Goal: Contribute content: Add original content to the website for others to see

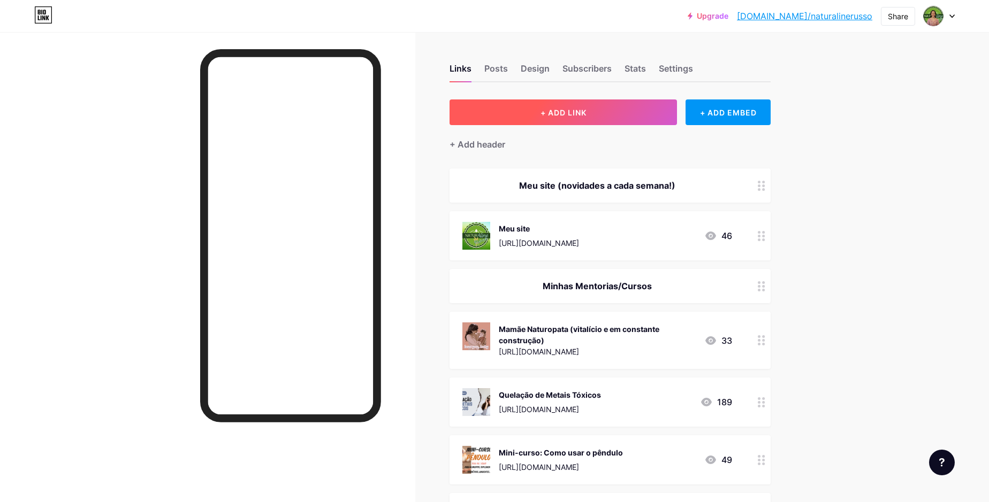
click at [620, 113] on button "+ ADD LINK" at bounding box center [562, 112] width 227 height 26
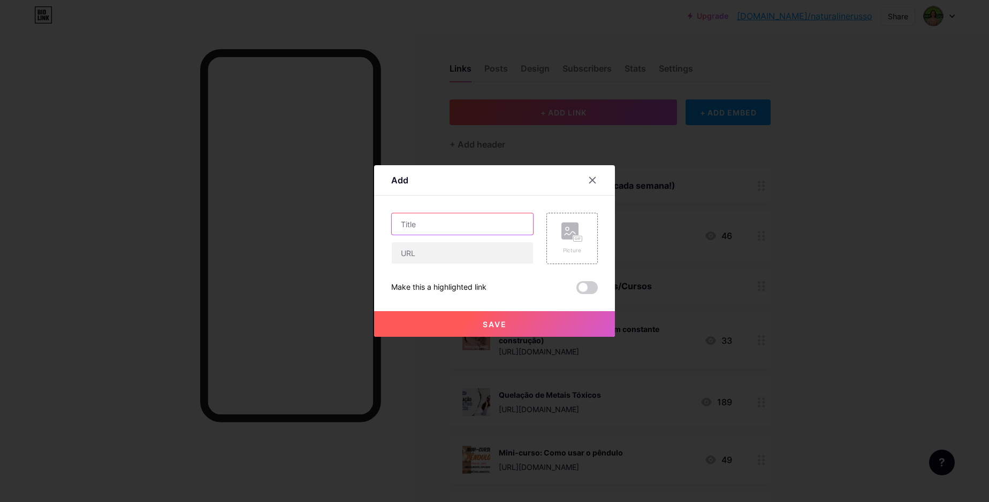
click at [453, 219] on input "text" at bounding box center [462, 223] width 141 height 21
click at [450, 223] on input "CD/CDS, azul de metileno, prata, lugol etc. Cupom NATURALINE." at bounding box center [462, 223] width 141 height 21
type input "CD/CDS, azul de metileno, prata, lugol etc. Cupom NATURALINE."
click at [444, 251] on input "text" at bounding box center [462, 252] width 141 height 21
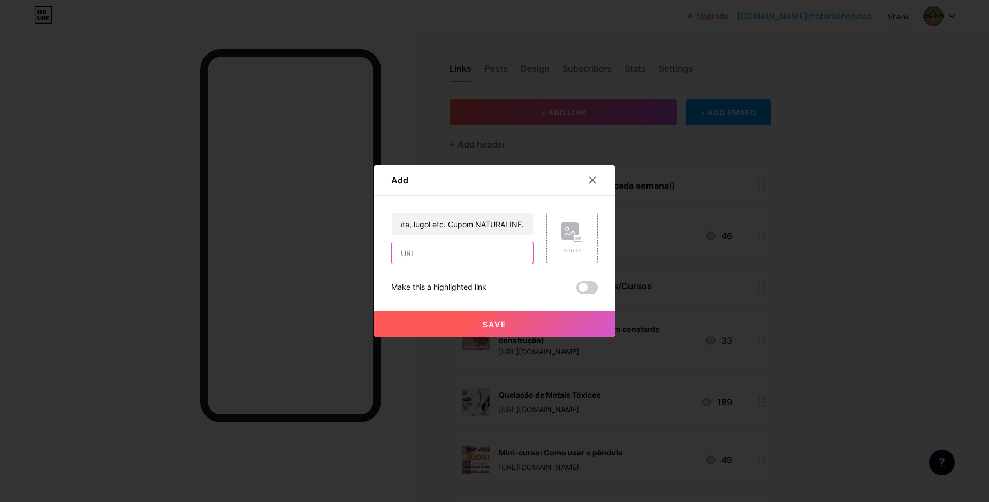
paste input "[URL][DOMAIN_NAME]"
type input "[URL][DOMAIN_NAME]"
click at [579, 239] on icon at bounding box center [580, 239] width 2 height 3
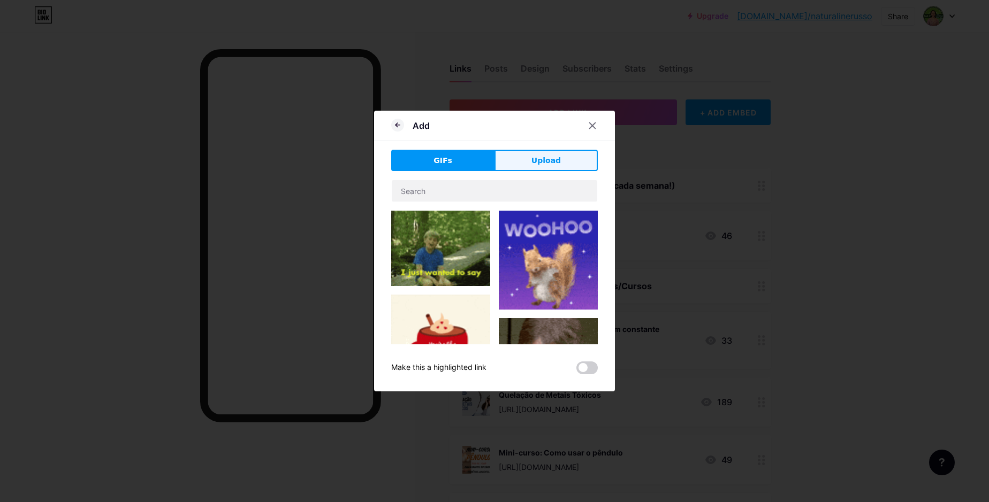
click at [539, 163] on span "Upload" at bounding box center [545, 160] width 29 height 11
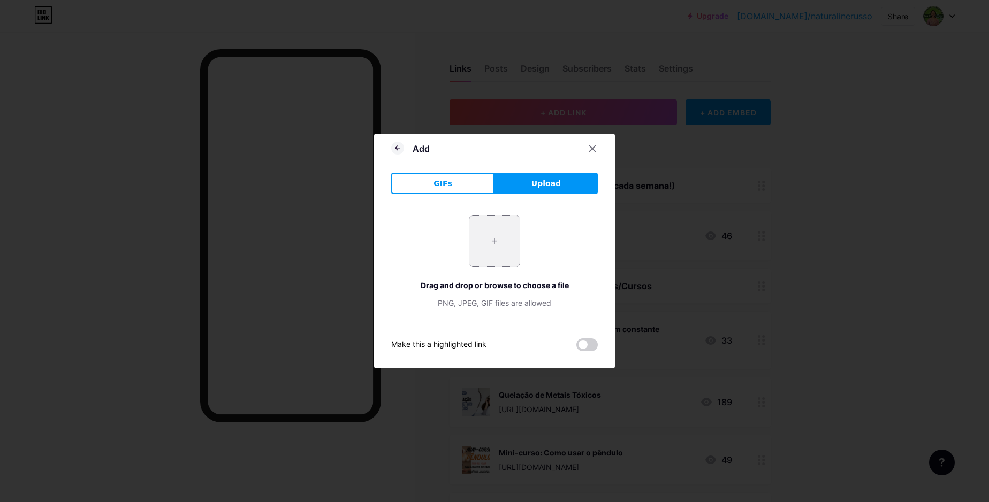
click at [493, 261] on input "file" at bounding box center [494, 241] width 50 height 50
type input "C:\fakepath\Screenshot [DATE] at 16-55-58 ClO2 BR.png"
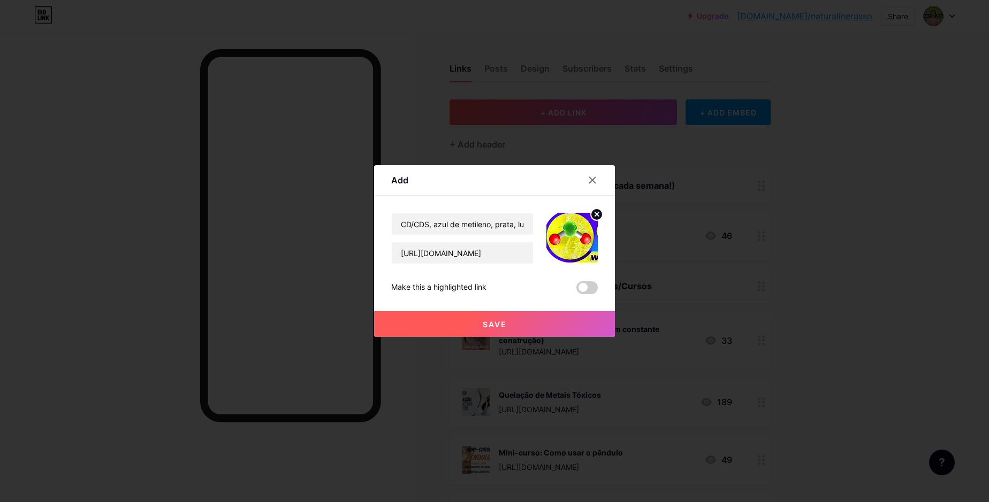
click at [514, 323] on button "Save" at bounding box center [494, 324] width 241 height 26
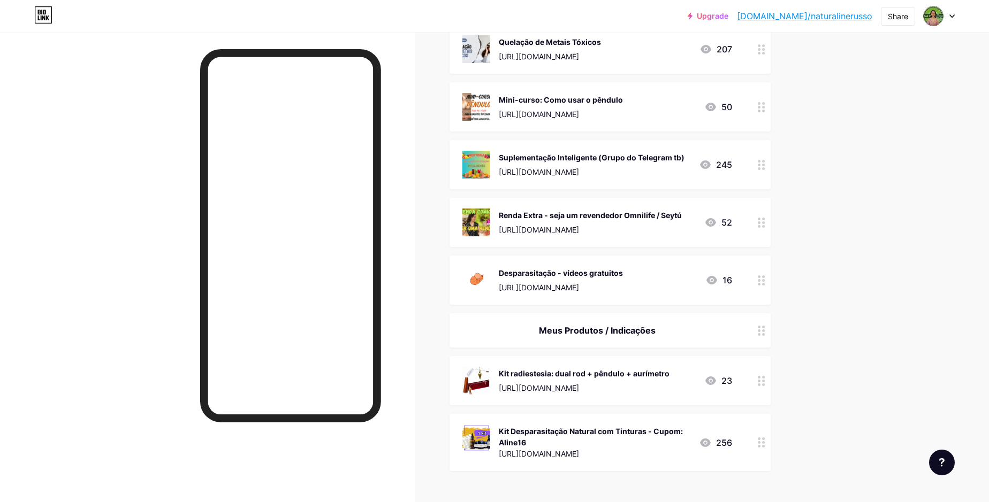
scroll to position [396, 0]
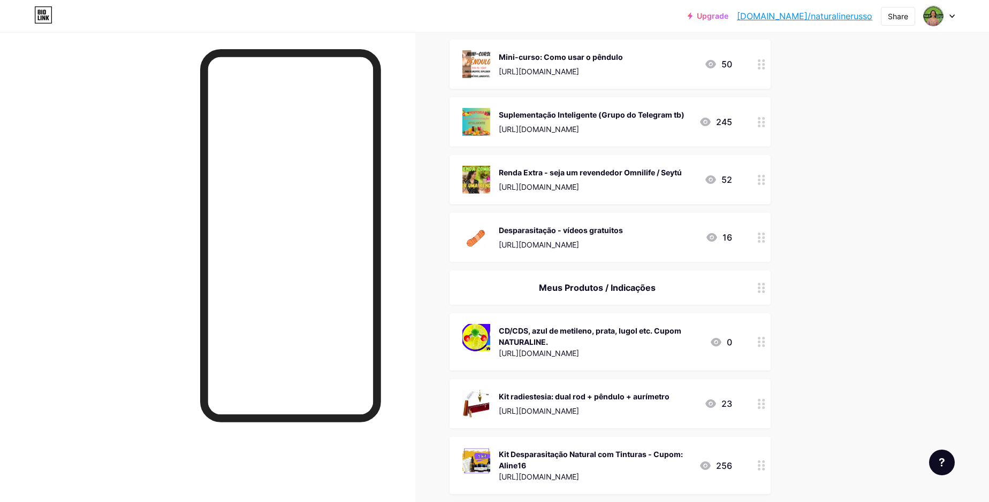
click at [757, 342] on div at bounding box center [761, 341] width 18 height 57
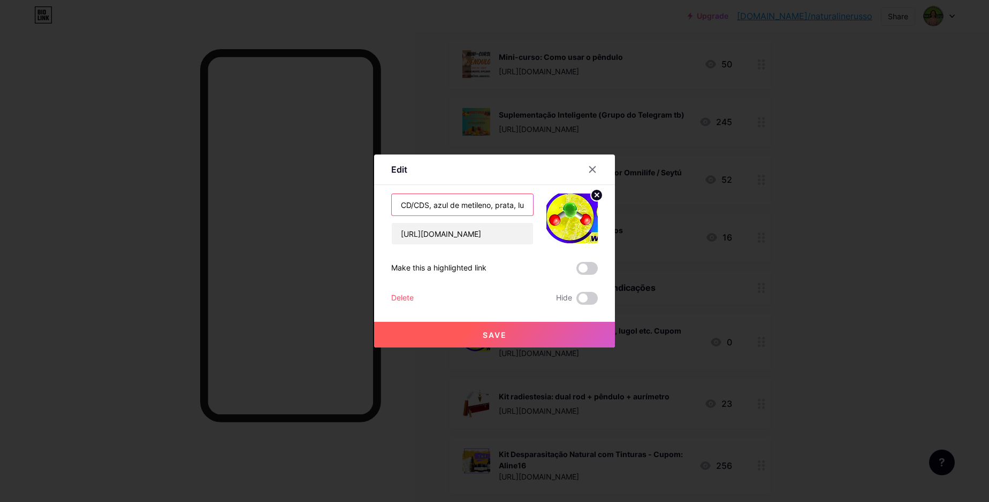
click at [490, 203] on input "CD/CDS, azul de metileno, prata, lugol etc. Cupom NATURALINE." at bounding box center [462, 204] width 141 height 21
click at [502, 333] on span "Save" at bounding box center [495, 335] width 24 height 9
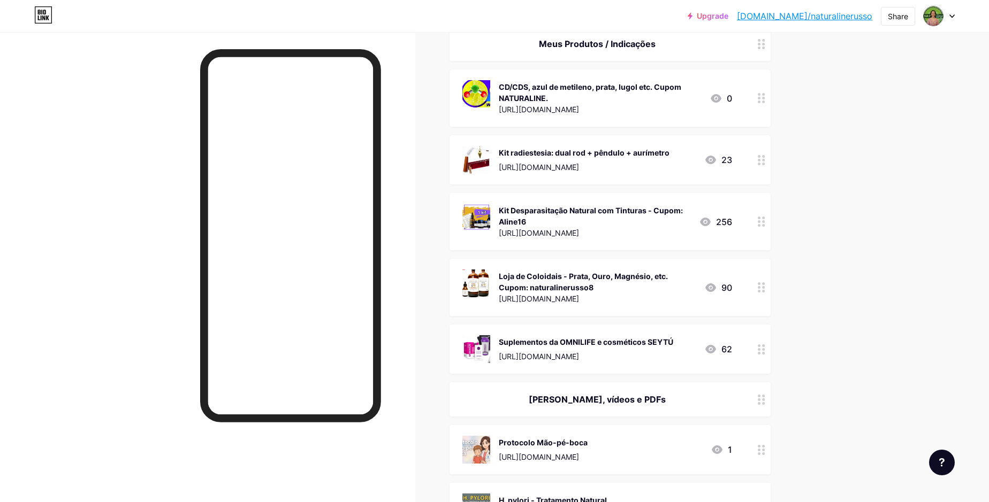
scroll to position [579, 0]
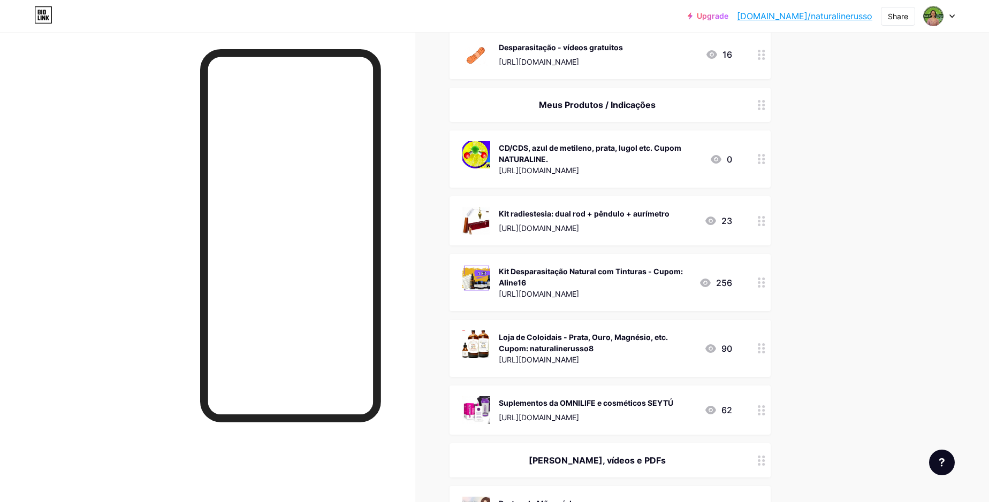
click at [540, 226] on div "[URL][DOMAIN_NAME]" at bounding box center [584, 228] width 171 height 11
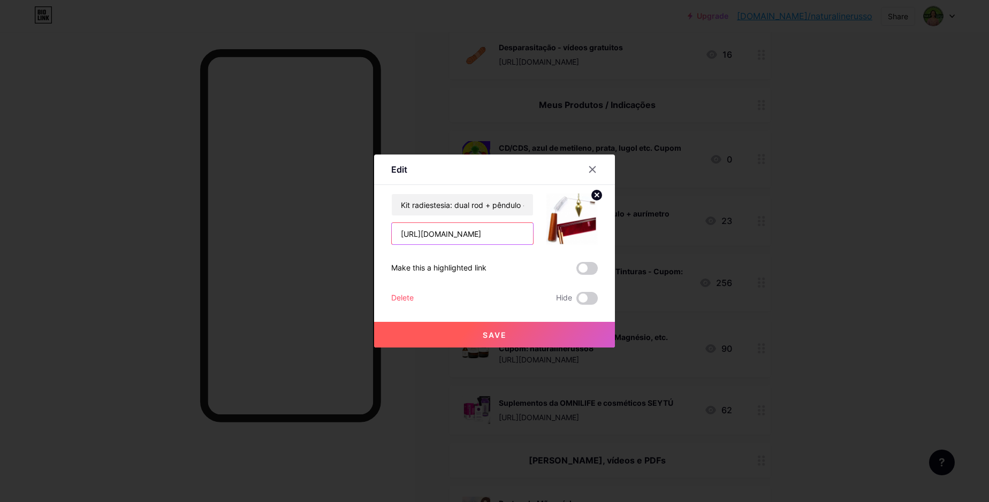
drag, startPoint x: 496, startPoint y: 235, endPoint x: 380, endPoint y: 219, distance: 117.7
click at [392, 232] on input "[URL][DOMAIN_NAME]" at bounding box center [462, 233] width 141 height 21
paste input "[URL][DOMAIN_NAME]"
type input "[URL][DOMAIN_NAME]"
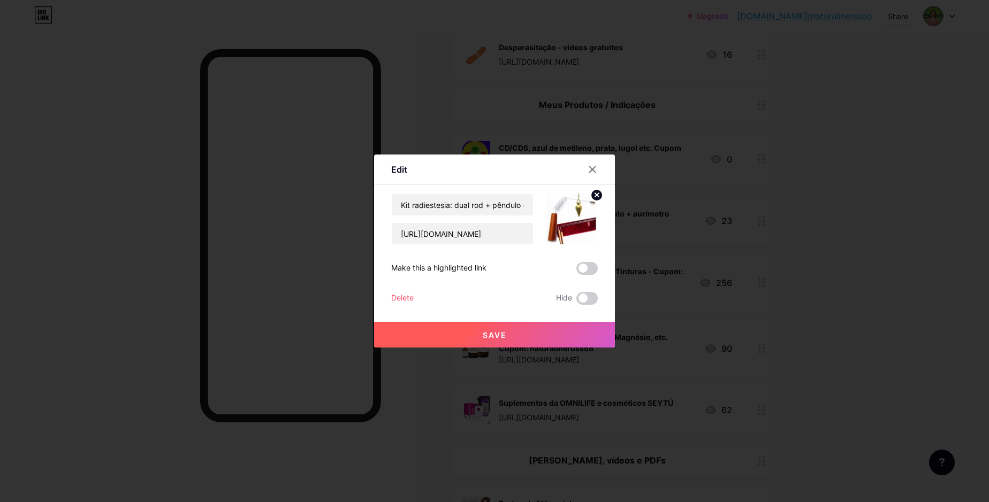
click at [516, 339] on button "Save" at bounding box center [494, 335] width 241 height 26
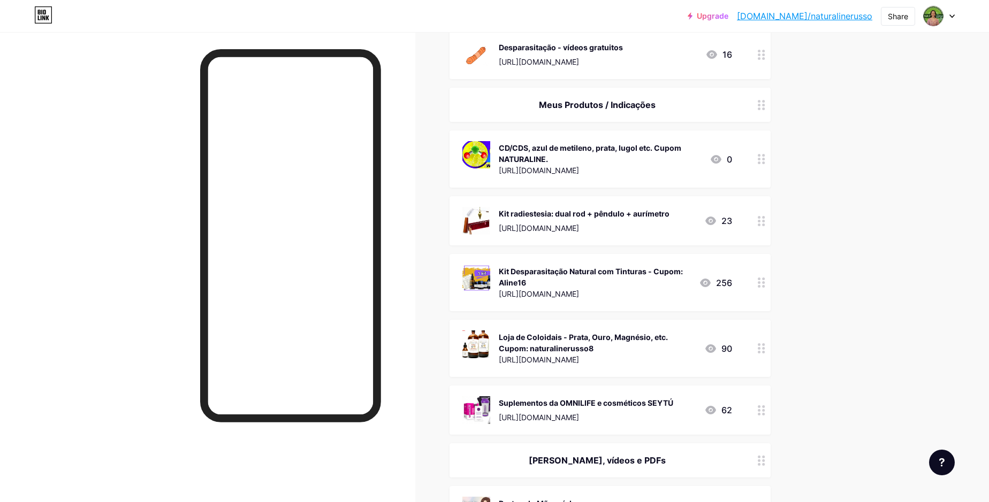
click at [523, 360] on div "[URL][DOMAIN_NAME]" at bounding box center [597, 359] width 197 height 11
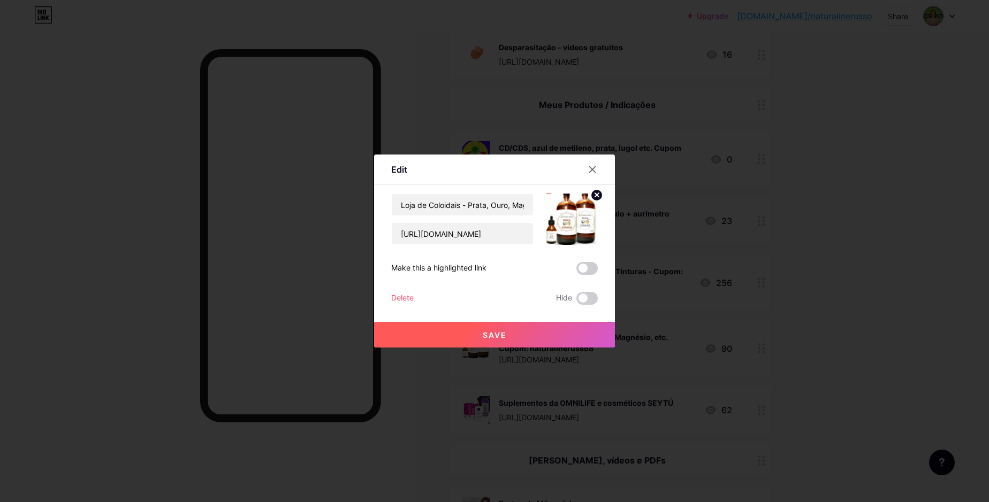
click at [453, 334] on button "Save" at bounding box center [494, 335] width 241 height 26
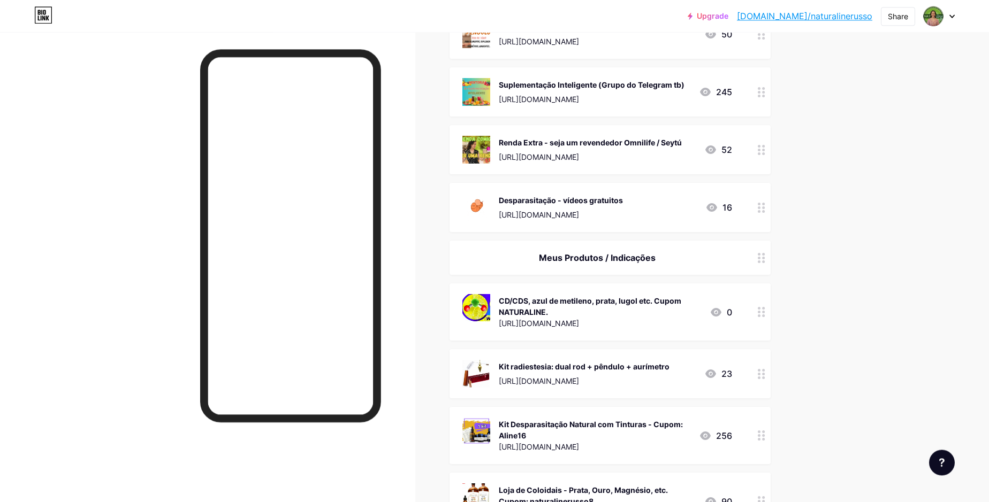
scroll to position [427, 0]
